Goal: Information Seeking & Learning: Find contact information

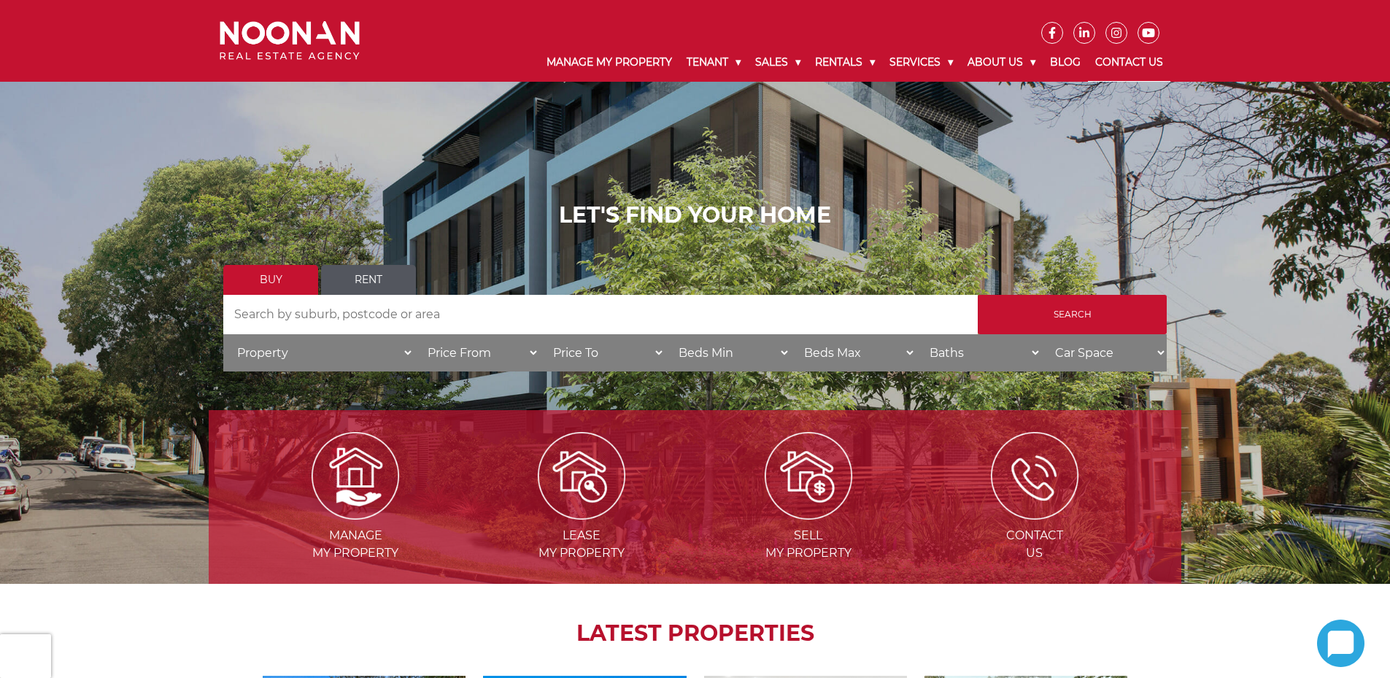
click at [1127, 53] on link "Contact Us" at bounding box center [1129, 63] width 82 height 38
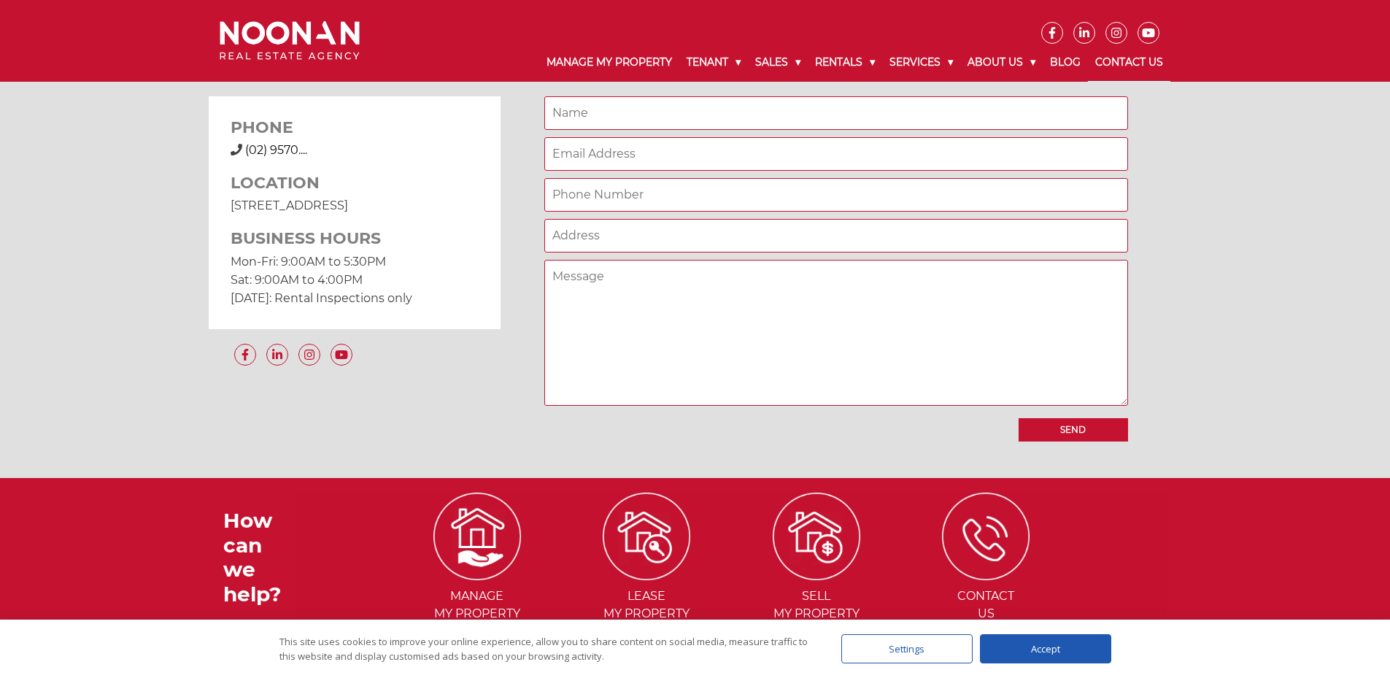
scroll to position [1095, 0]
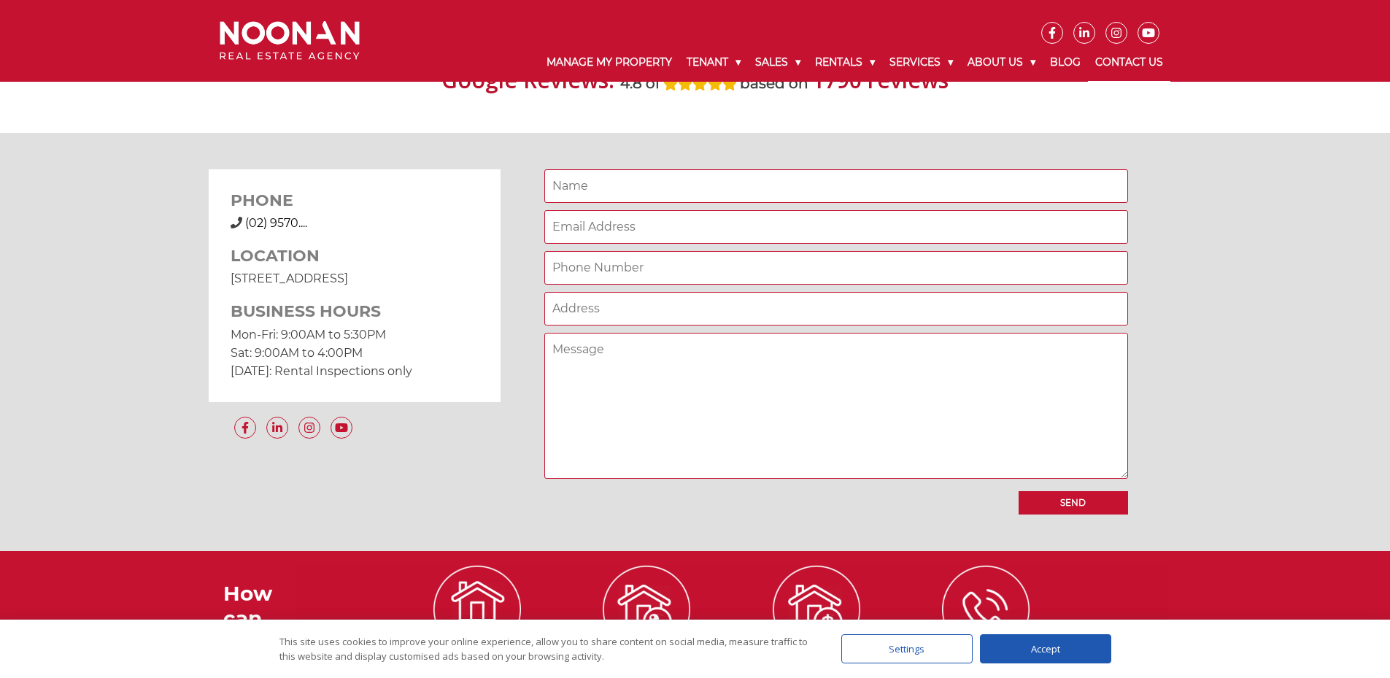
click at [301, 224] on span "(02) 9570...." at bounding box center [276, 223] width 62 height 14
drag, startPoint x: 420, startPoint y: 371, endPoint x: 255, endPoint y: 214, distance: 227.1
click at [231, 205] on div "PHONE [PHONE_NUMBER] (02) 9570.... LOCATION [STREET_ADDRESS] BUSINESS HOURS Mon…" at bounding box center [355, 285] width 292 height 232
copy div "PHONE [PHONE_NUMBER] (02) 9570.... LOCATION [STREET_ADDRESS] BUSINESS HOURS Mon…"
